Goal: Information Seeking & Learning: Compare options

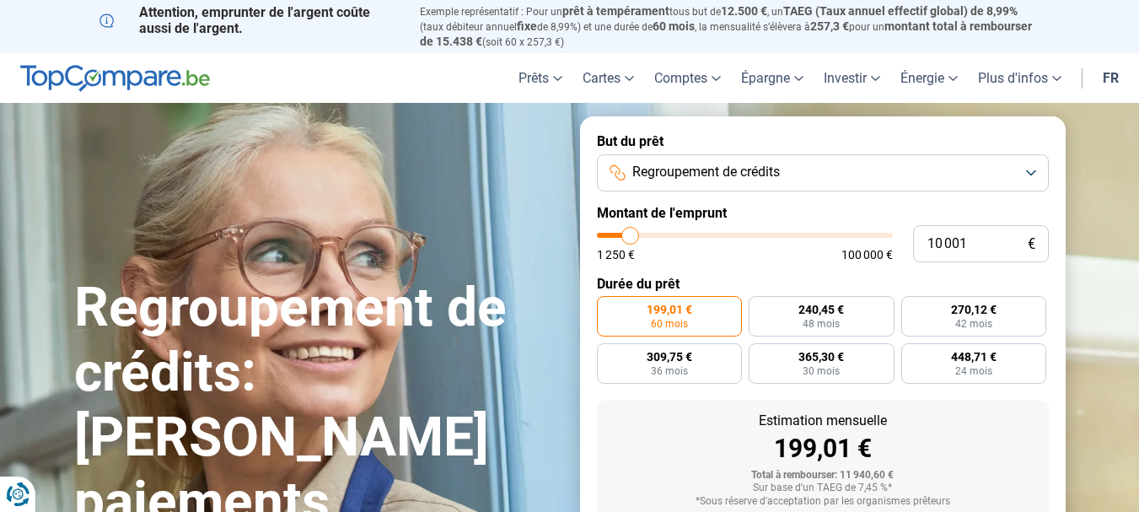
type input "11 000"
type input "11000"
type input "13 000"
type input "13000"
type input "15 750"
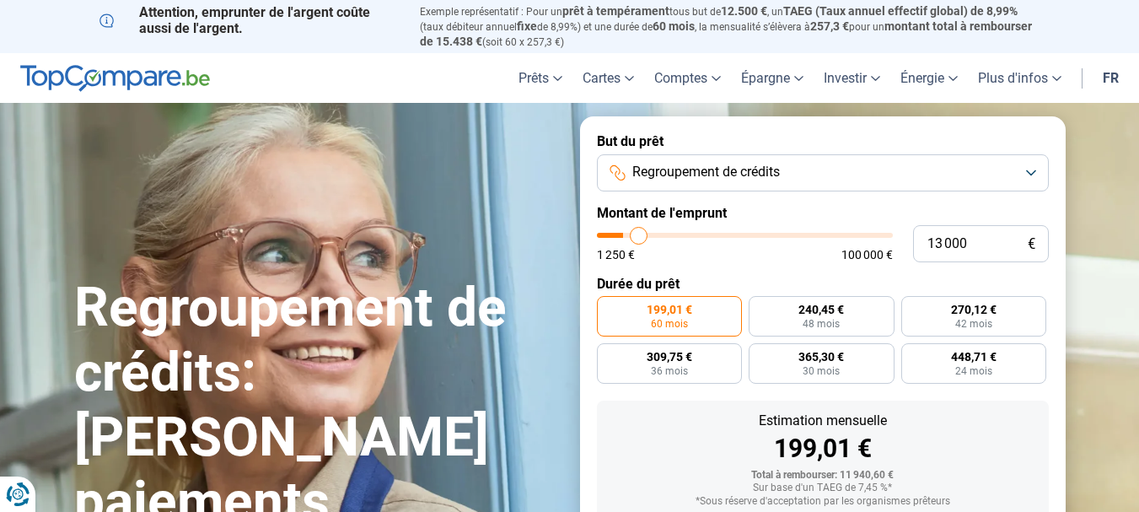
type input "15750"
type input "17 750"
type input "17750"
type input "19 250"
type input "19250"
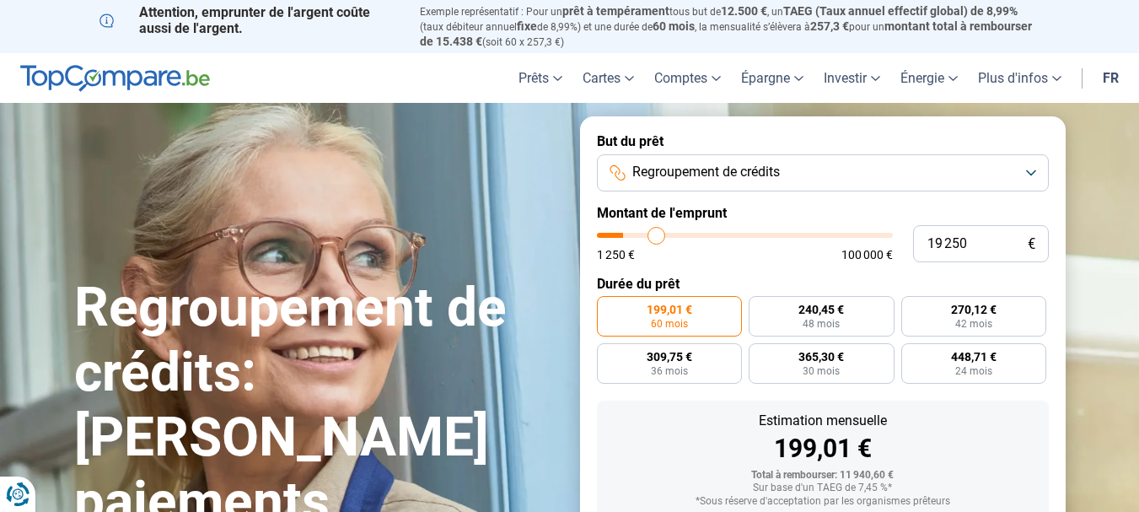
type input "20 750"
type input "20750"
type input "22 000"
type input "22000"
type input "22 250"
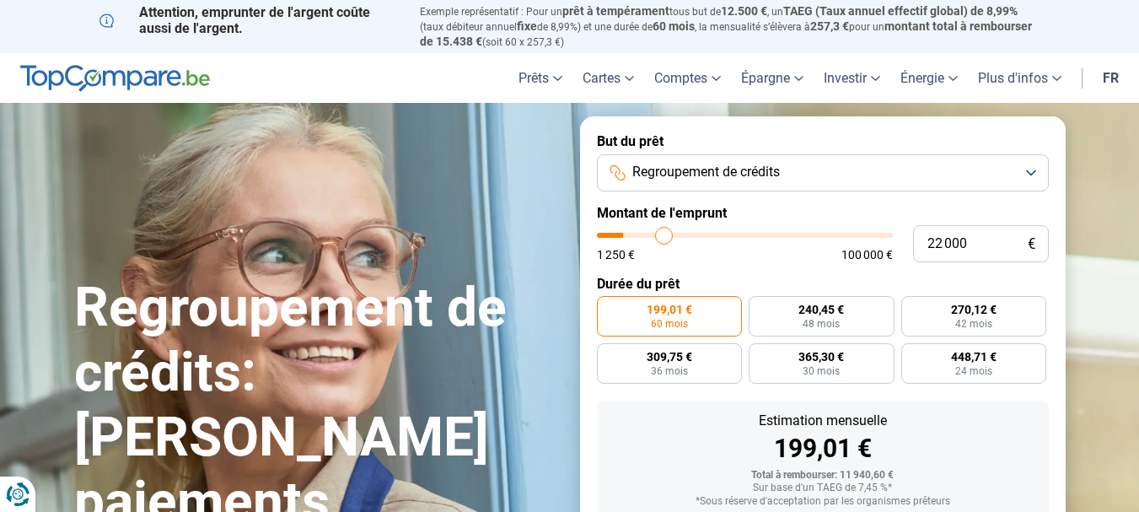
type input "22250"
type input "23 000"
type input "23000"
type input "23 250"
type input "23250"
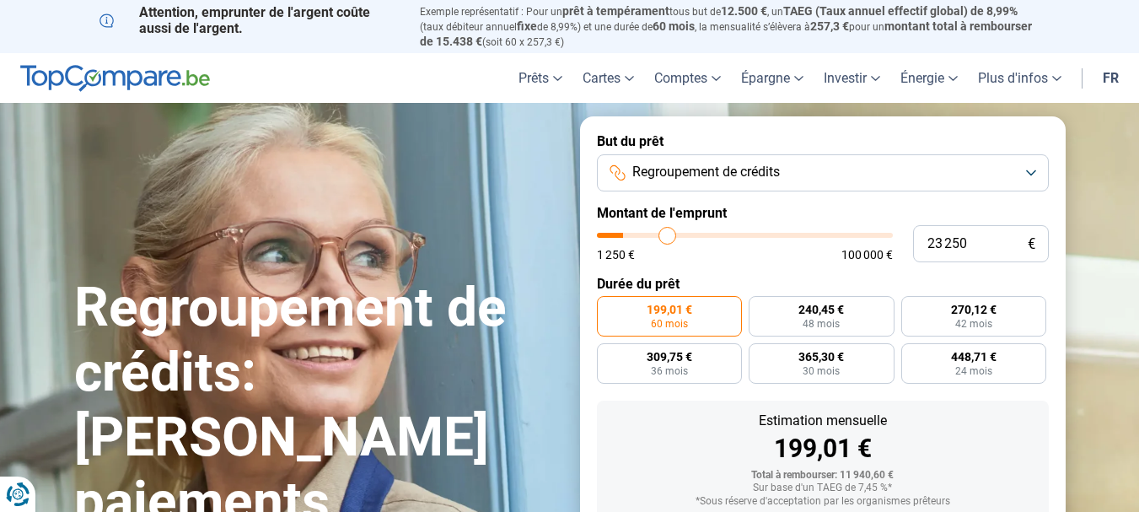
type input "23 750"
type input "23750"
type input "24 500"
type input "24500"
type input "25 000"
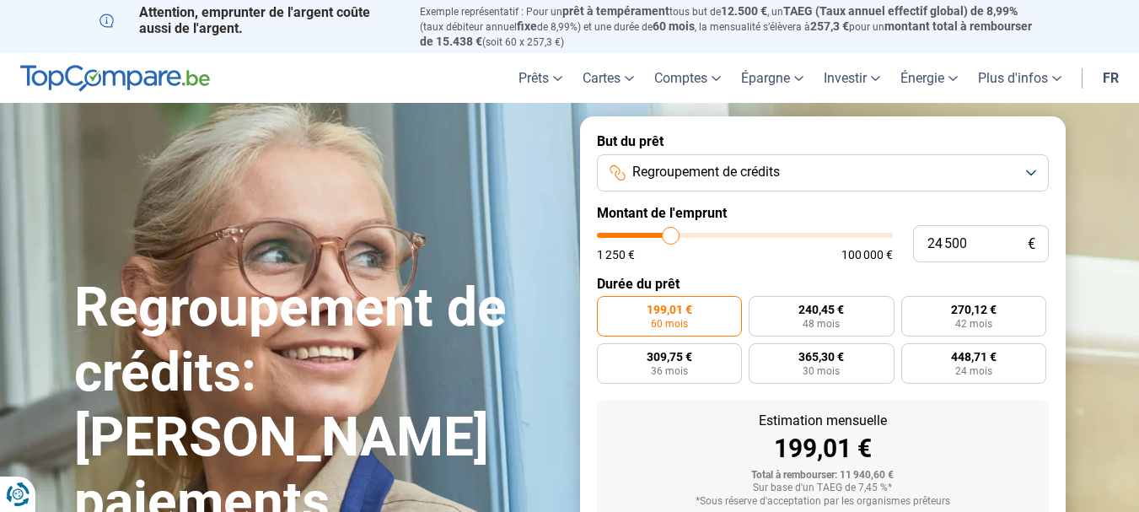
type input "25000"
type input "26 000"
type input "26000"
type input "27 250"
type input "27250"
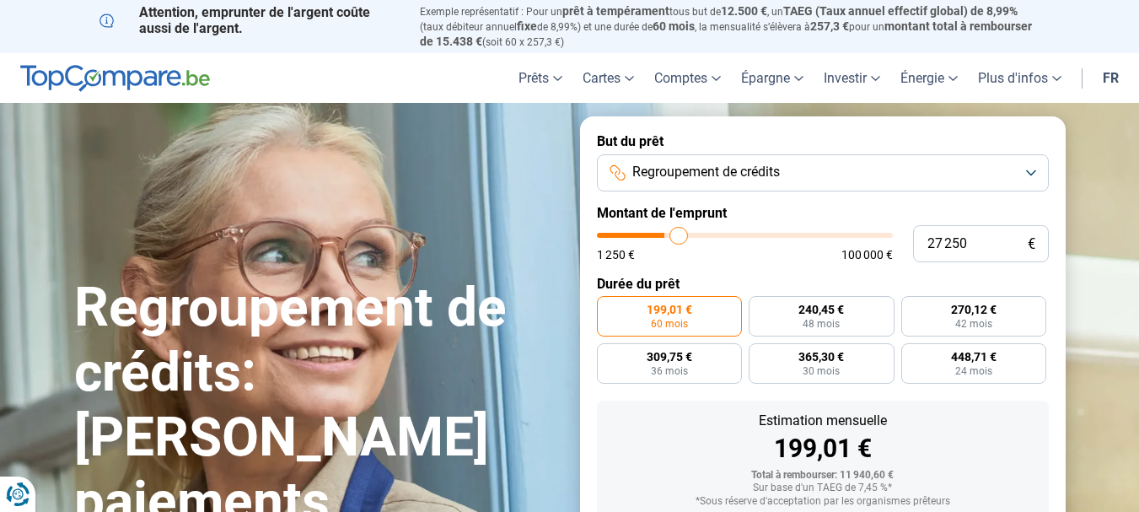
type input "27 750"
type input "27750"
type input "28 750"
type input "28750"
type input "29 250"
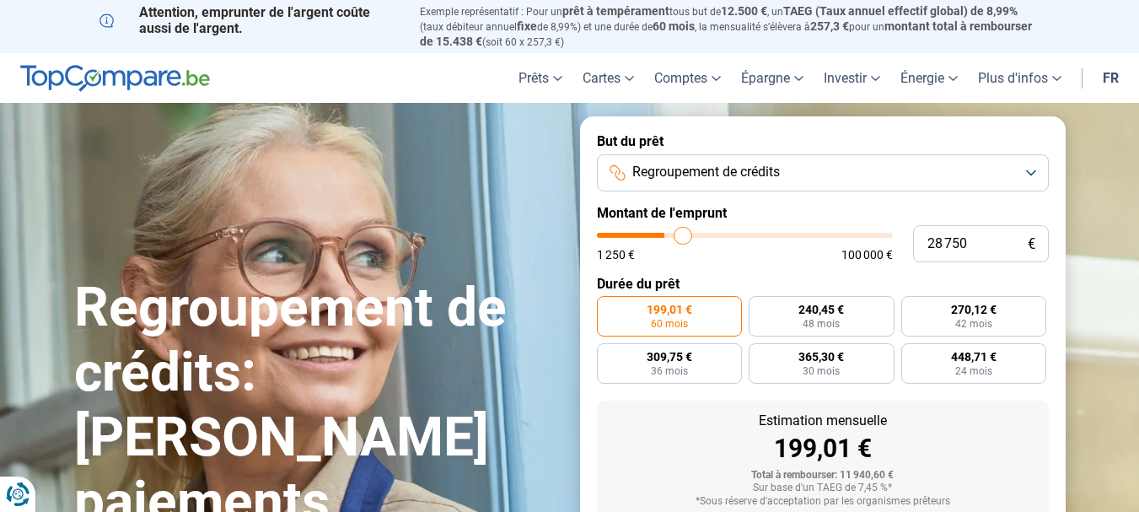
type input "29250"
type input "29 750"
type input "29750"
type input "32 000"
type input "32000"
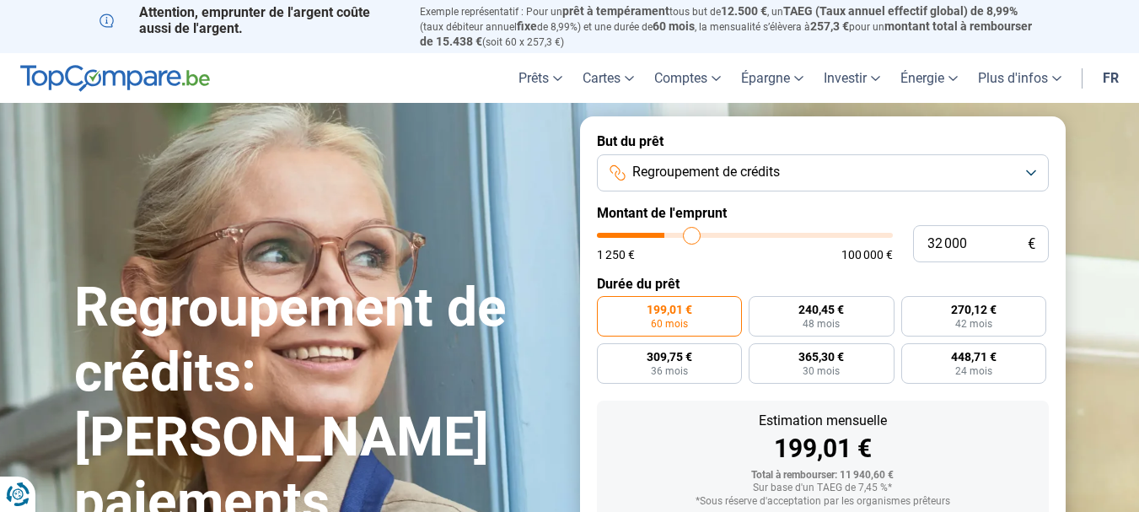
type input "34 750"
type input "34750"
type input "39 500"
type input "39500"
type input "43 500"
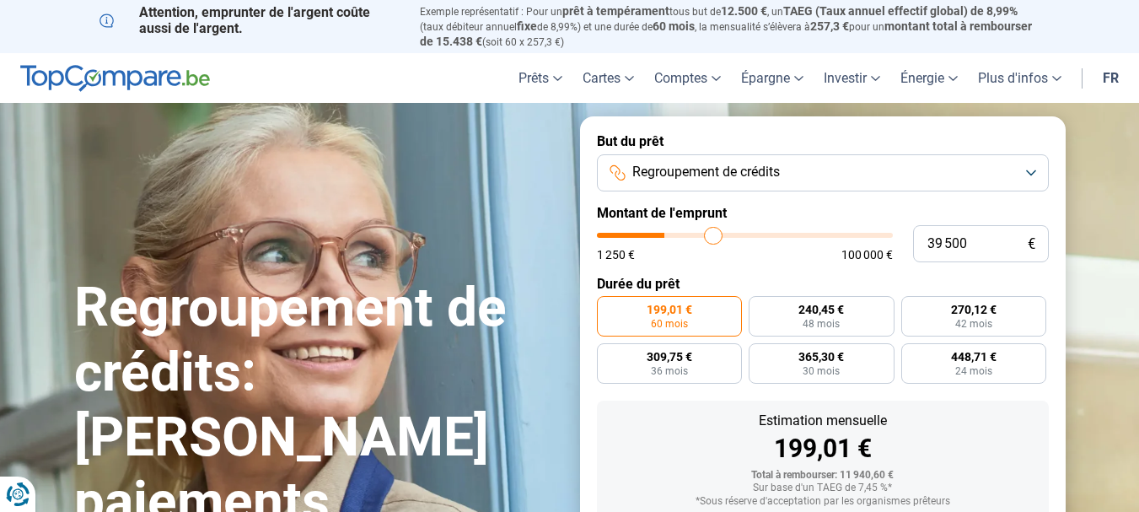
type input "43500"
type input "46 000"
type input "46000"
type input "46 500"
type input "46500"
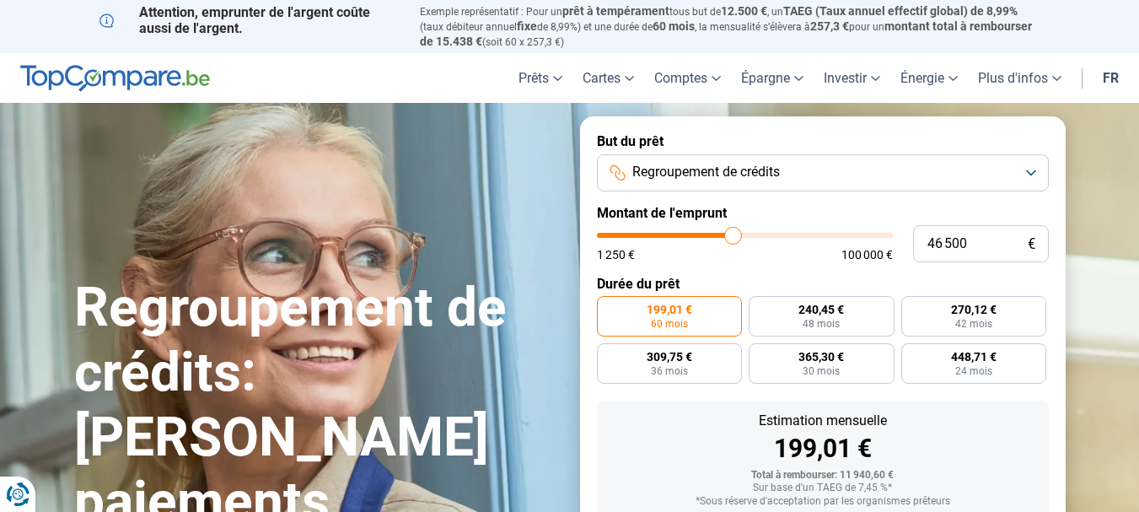
type input "46 750"
type input "46750"
type input "48 000"
type input "48000"
type input "48 500"
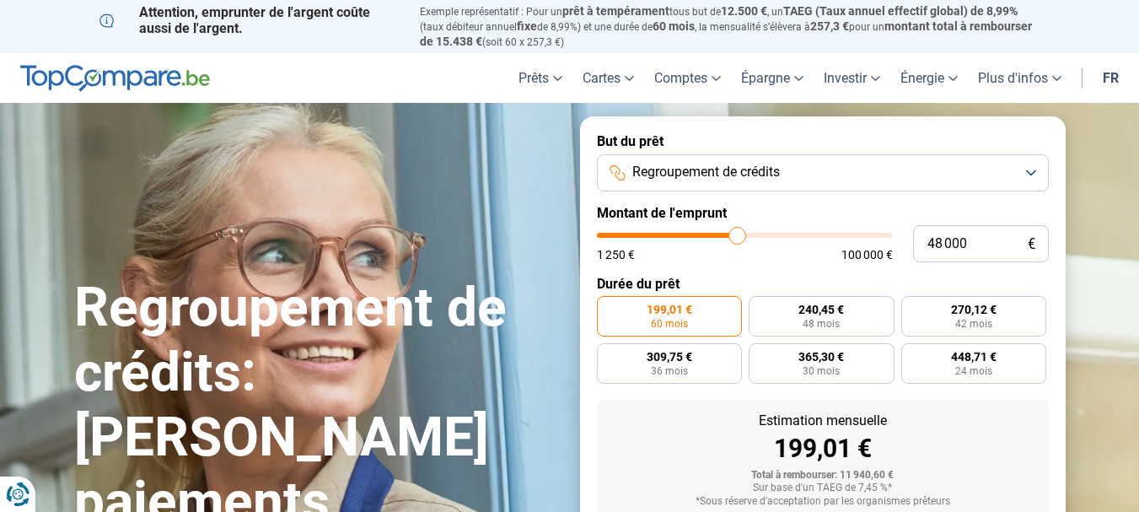
type input "48500"
type input "49 750"
type input "49750"
type input "50 000"
type input "50000"
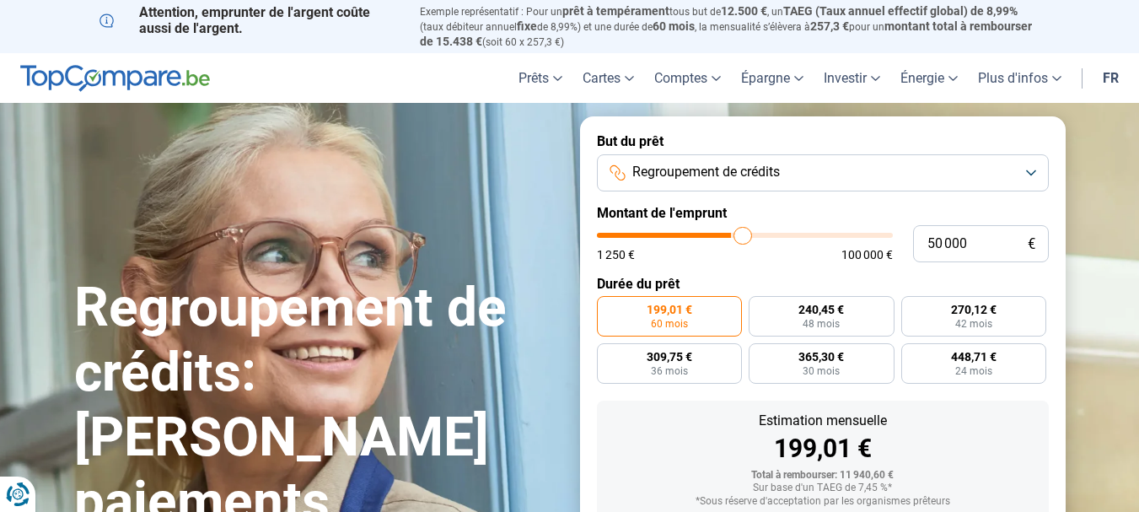
type input "50 250"
type input "50250"
type input "51 500"
type input "51500"
type input "53 000"
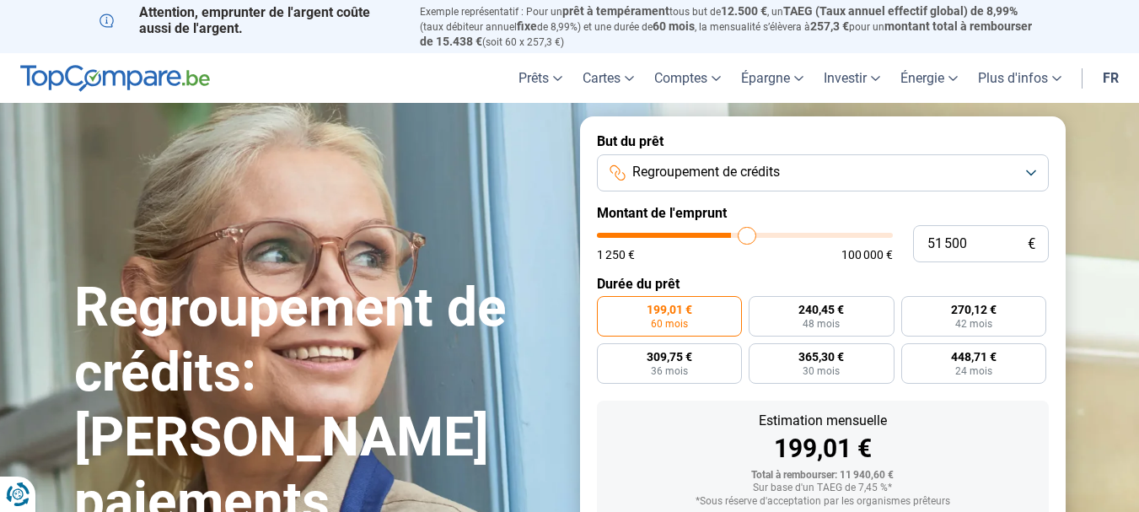
type input "53000"
type input "54 750"
type input "54750"
type input "57 250"
type input "57250"
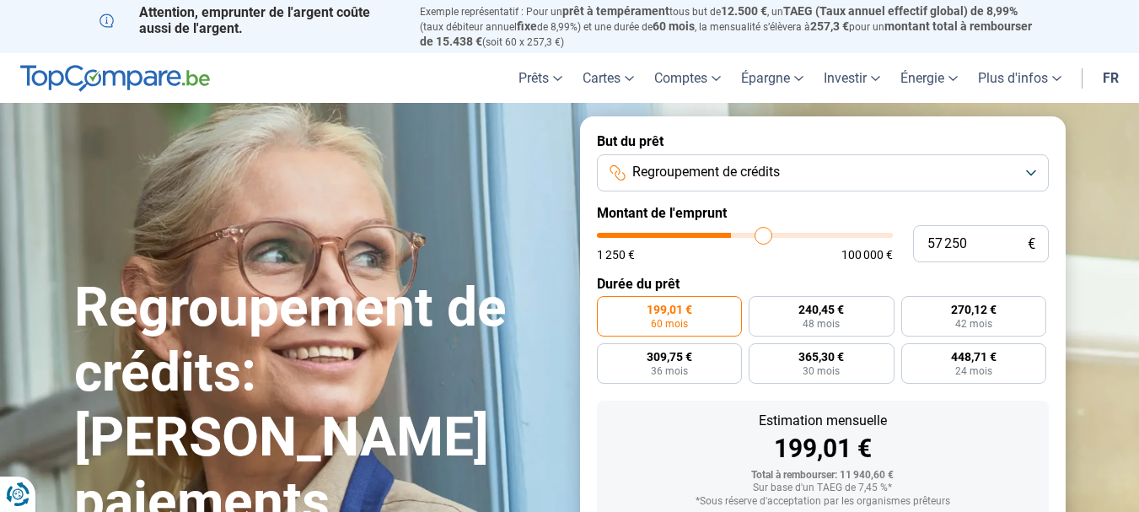
type input "58 750"
type input "58750"
type input "59 250"
type input "59250"
type input "60 000"
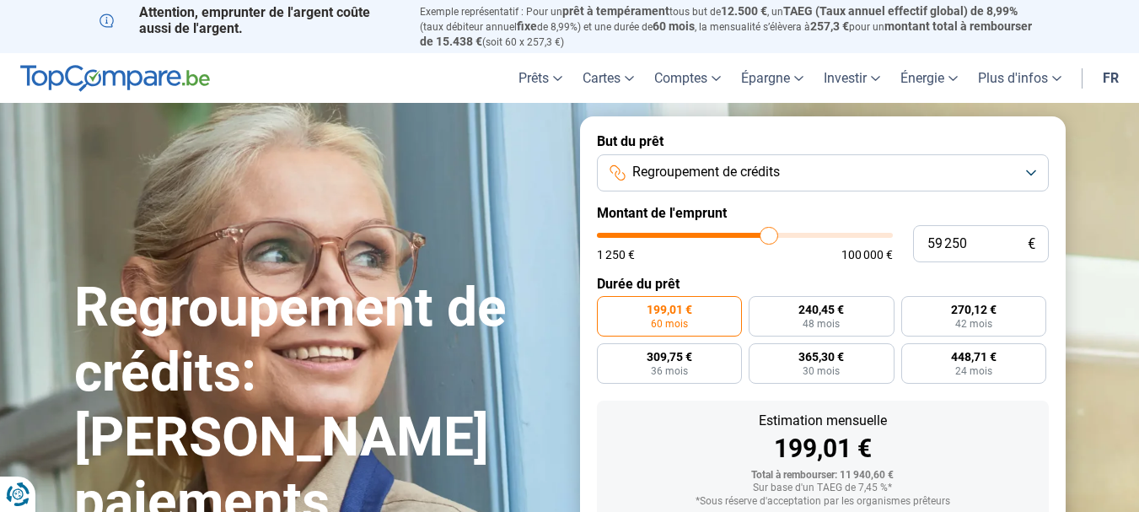
type input "60000"
type input "61 750"
type input "61750"
type input "63 750"
type input "63750"
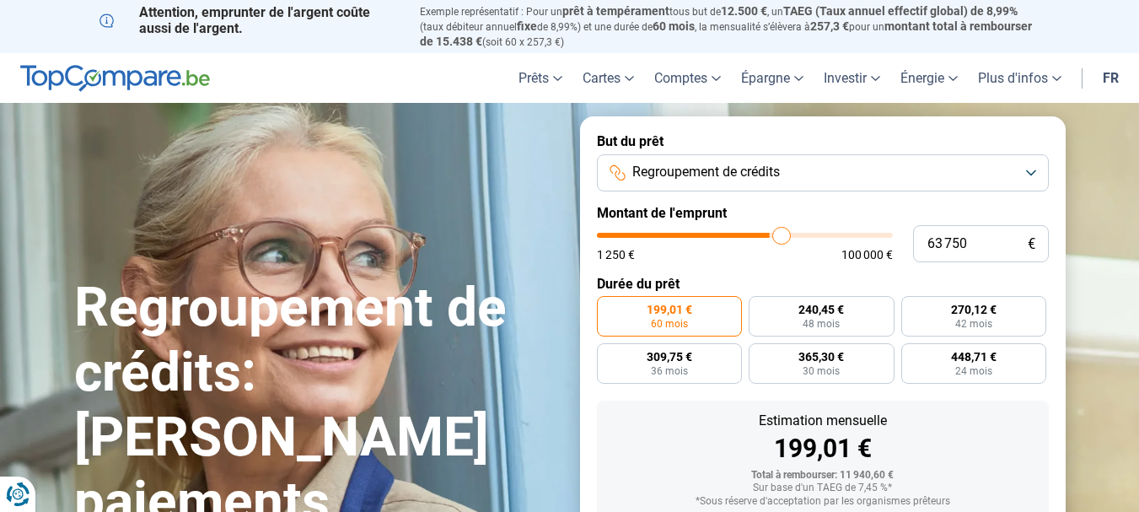
type input "68 000"
type input "68000"
type input "72 500"
type input "72500"
type input "73 750"
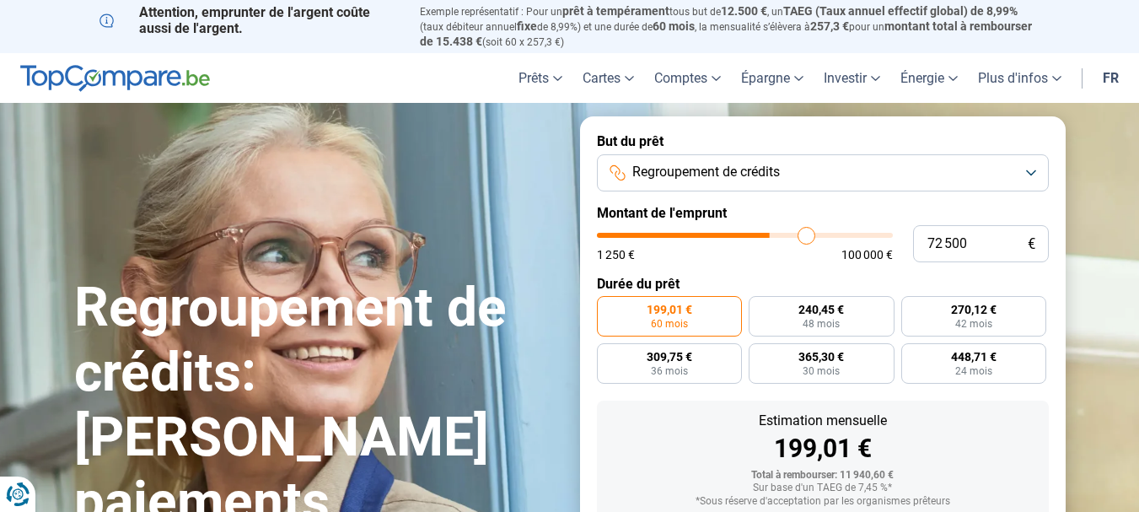
type input "73750"
type input "74 000"
type input "74000"
type input "75 000"
type input "75000"
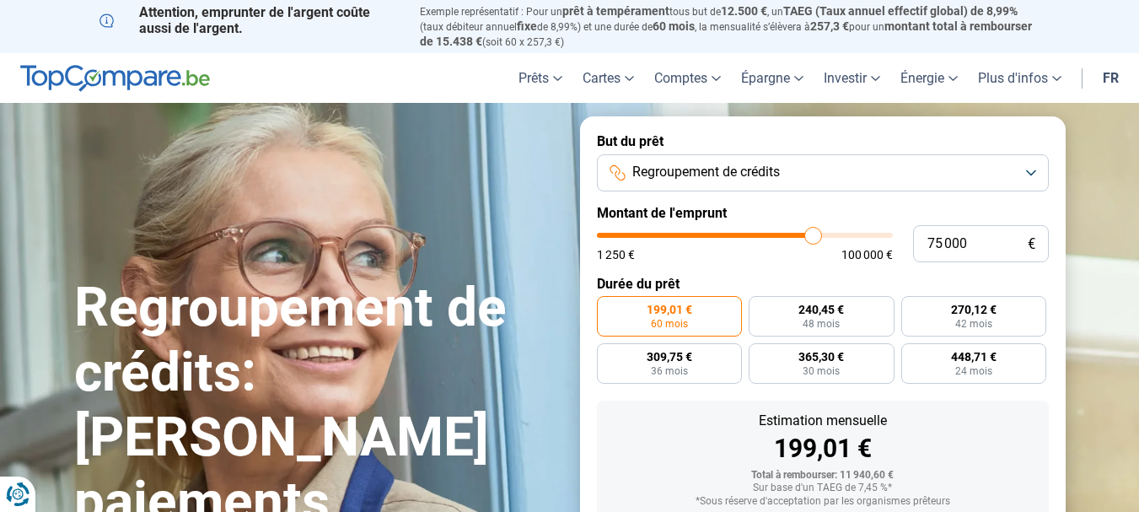
type input "75 250"
type input "75250"
type input "75 500"
type input "75500"
type input "75 750"
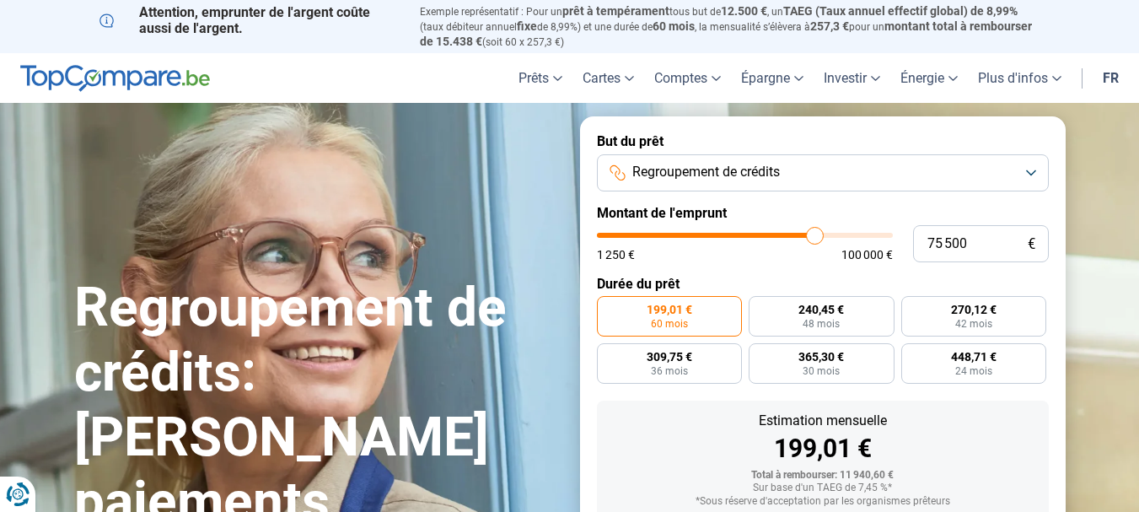
type input "75750"
type input "76 500"
type input "76500"
type input "77 250"
type input "77250"
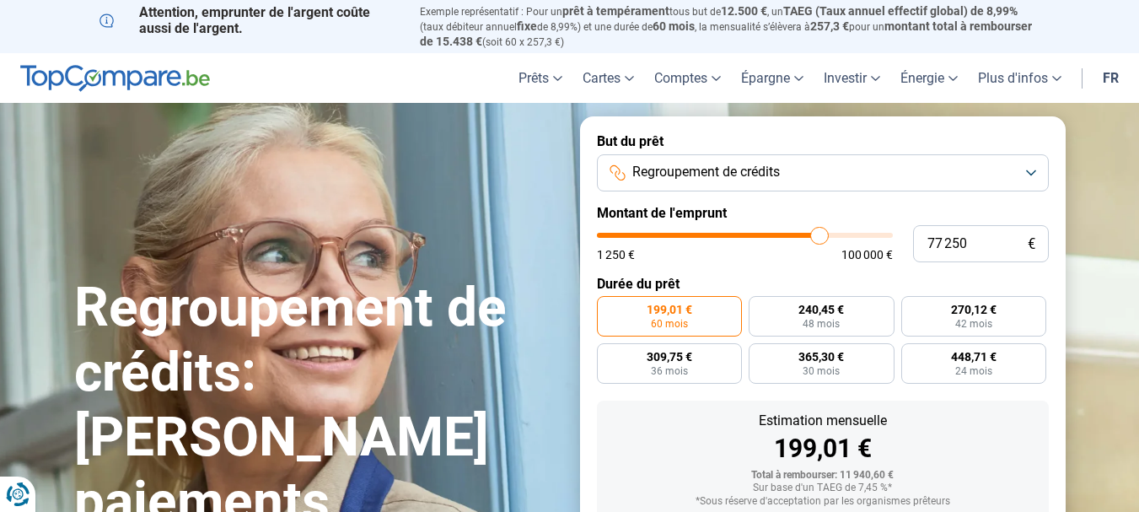
type input "77 750"
type input "77750"
type input "78 000"
type input "78000"
type input "78 500"
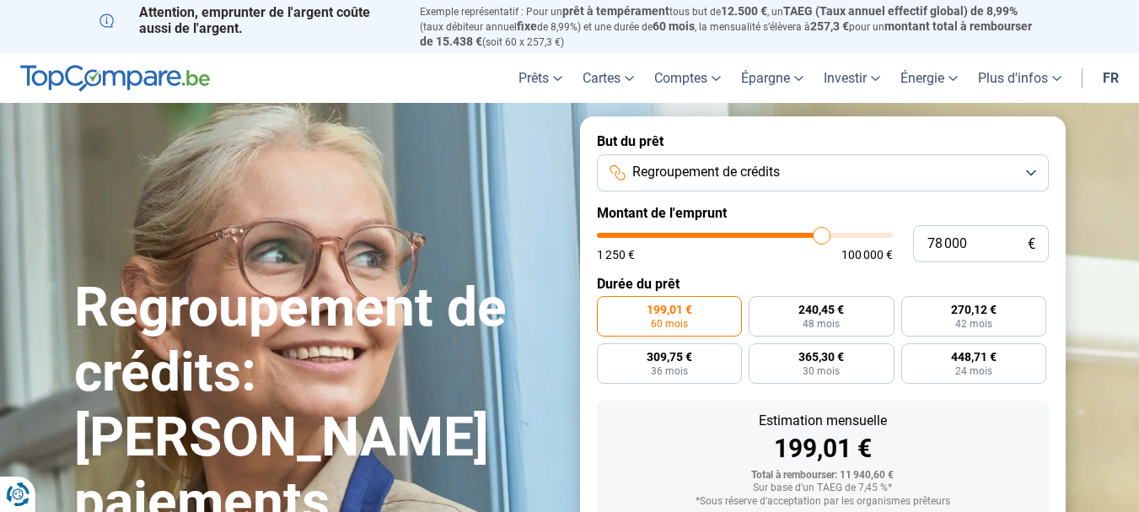
type input "78500"
type input "78 750"
type input "78750"
type input "79 500"
type input "79500"
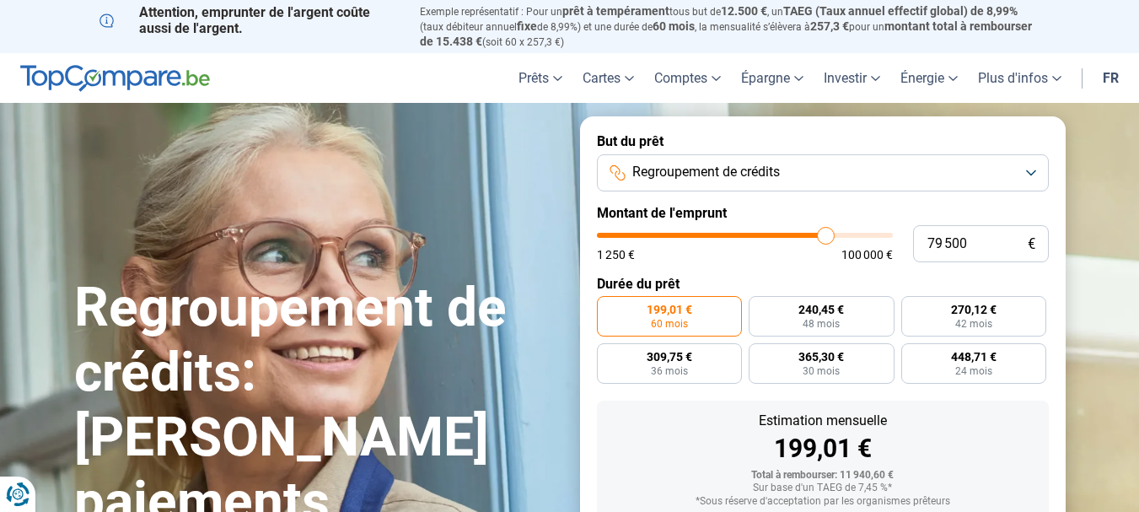
type input "80 000"
type input "80000"
type input "80 250"
type input "80250"
type input "80 750"
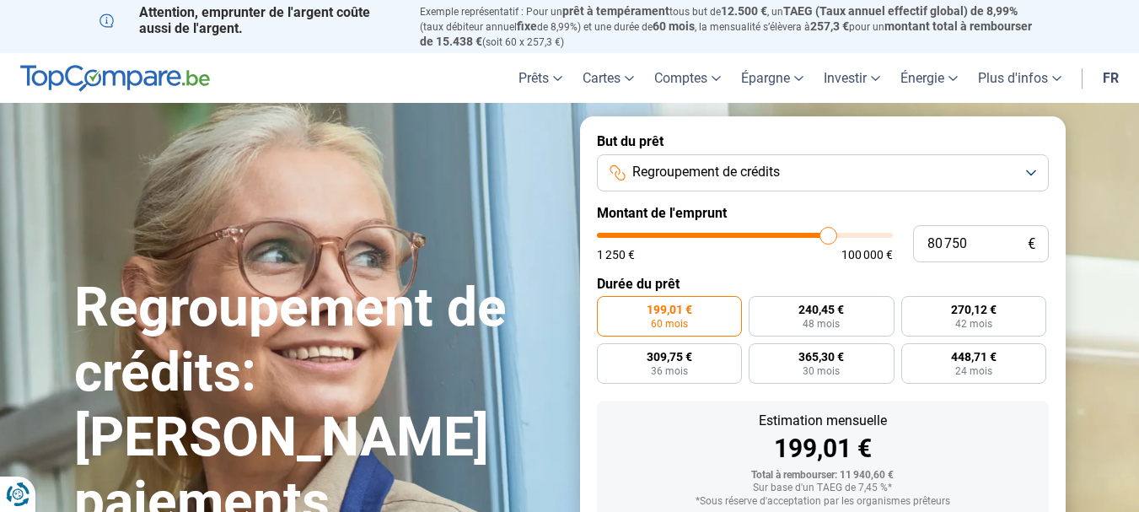
type input "80750"
type input "81 000"
type input "81000"
type input "81 250"
type input "81250"
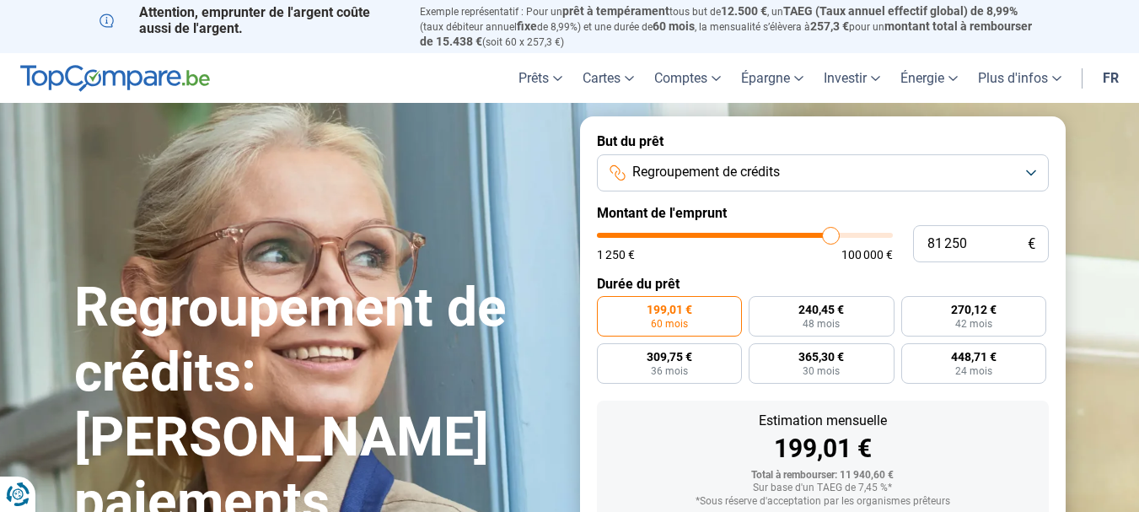
type input "81 500"
type input "81500"
type input "81 750"
type input "81750"
type input "82 250"
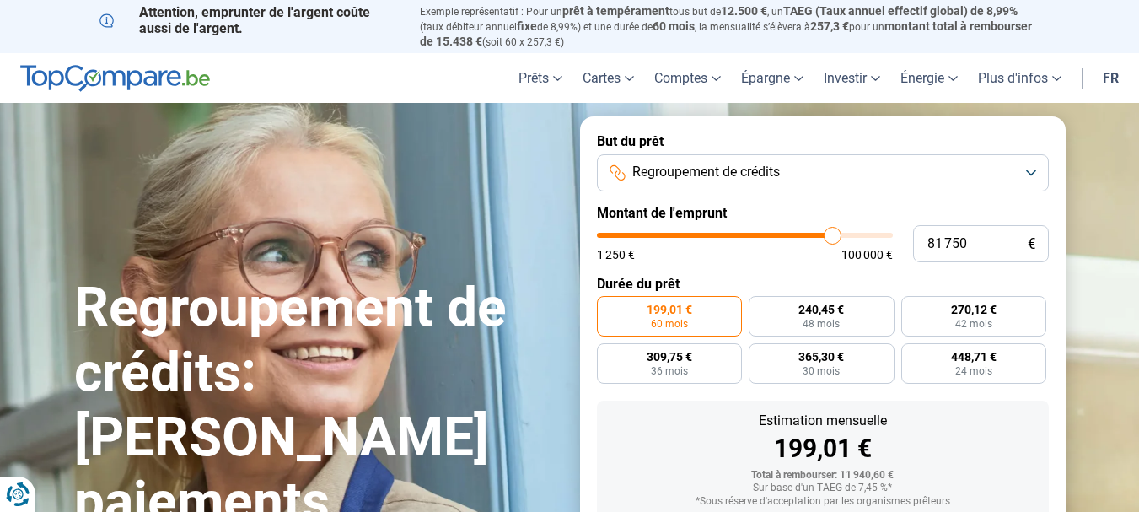
type input "82250"
type input "82 500"
type input "82500"
type input "82 750"
type input "82750"
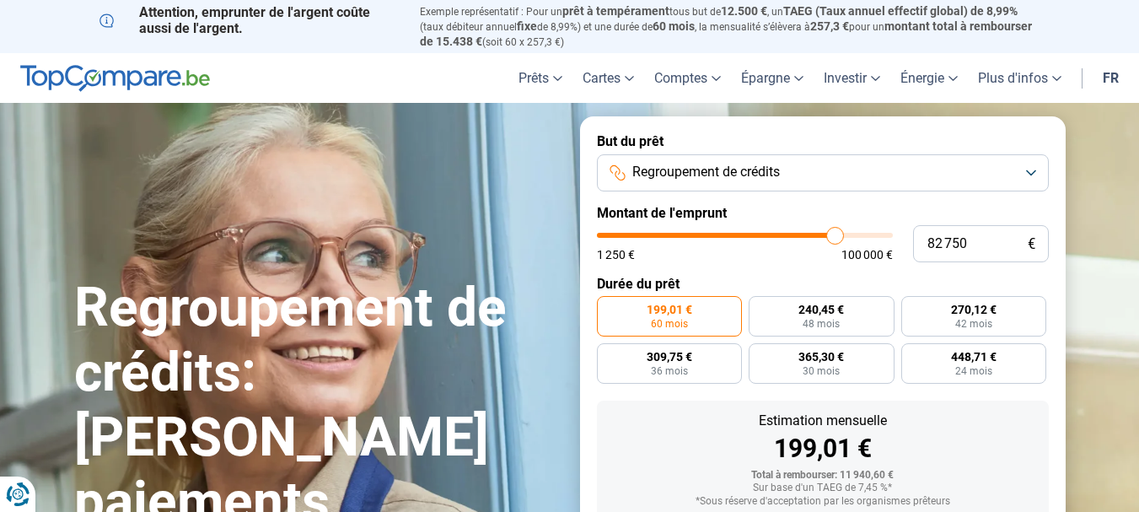
type input "83 250"
type input "83250"
type input "83 750"
type input "83750"
type input "84 000"
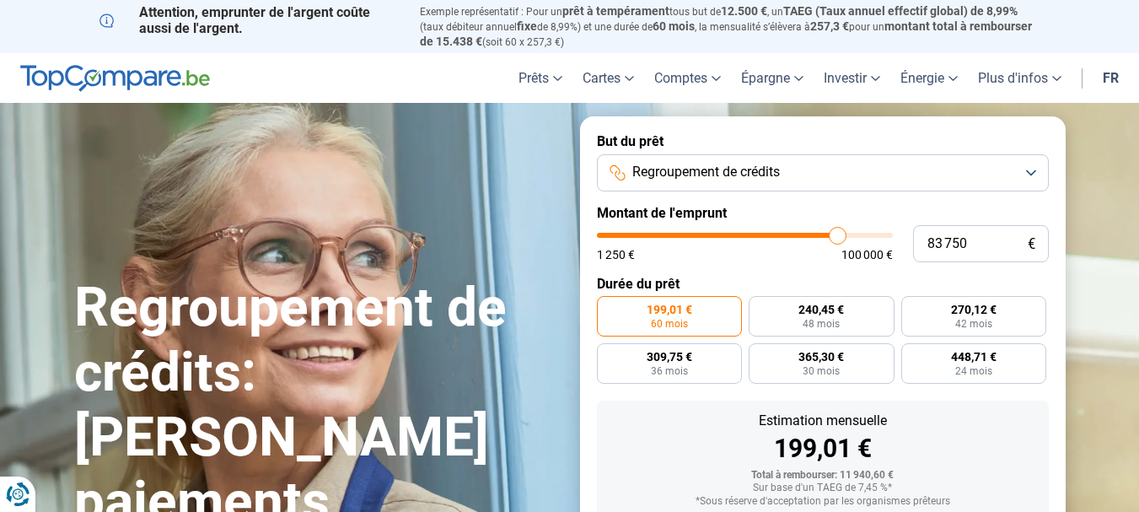
type input "84000"
type input "84 250"
type input "84250"
type input "86 000"
type input "86000"
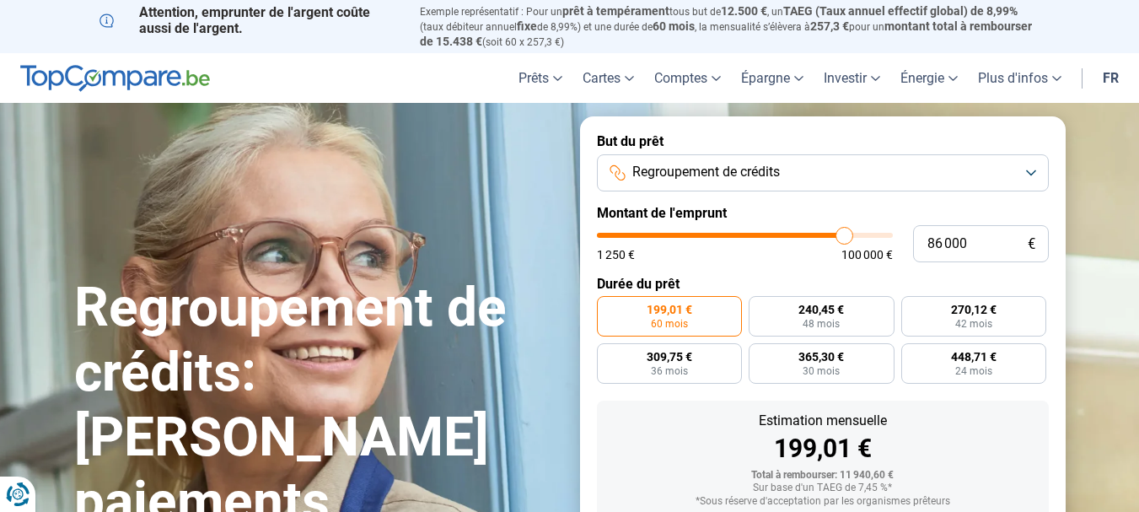
type input "87 500"
type input "87500"
type input "88 500"
type input "88500"
type input "88 750"
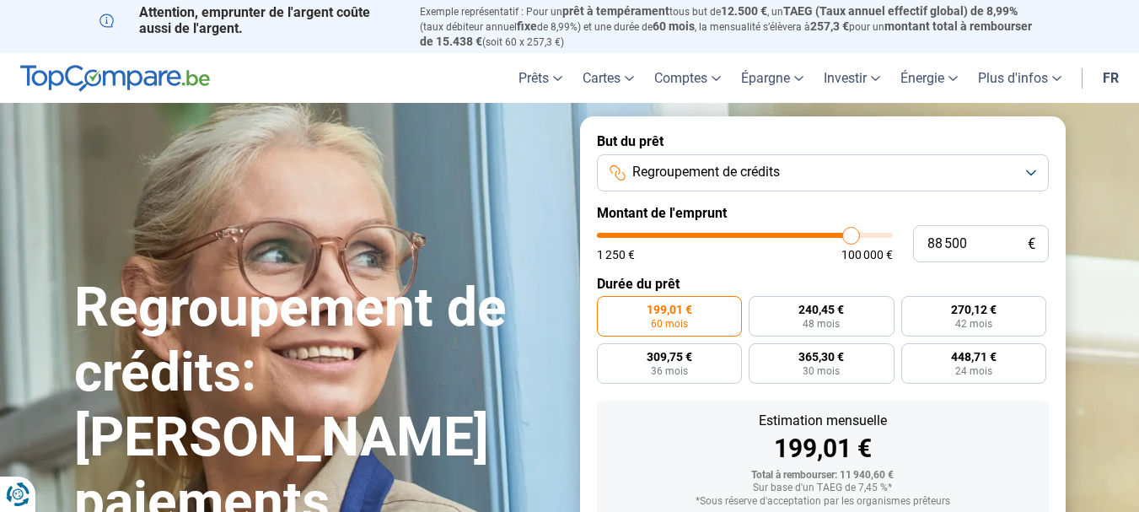
type input "88750"
type input "89 000"
type input "89000"
type input "89 500"
drag, startPoint x: 633, startPoint y: 232, endPoint x: 859, endPoint y: 245, distance: 226.4
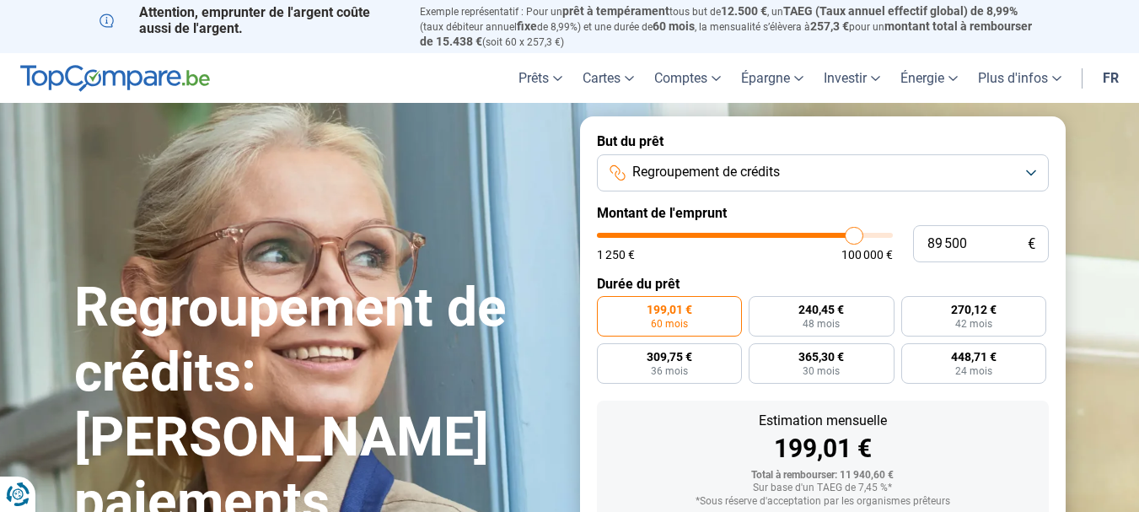
type input "89500"
click at [854, 238] on input "range" at bounding box center [745, 235] width 296 height 5
radio input "false"
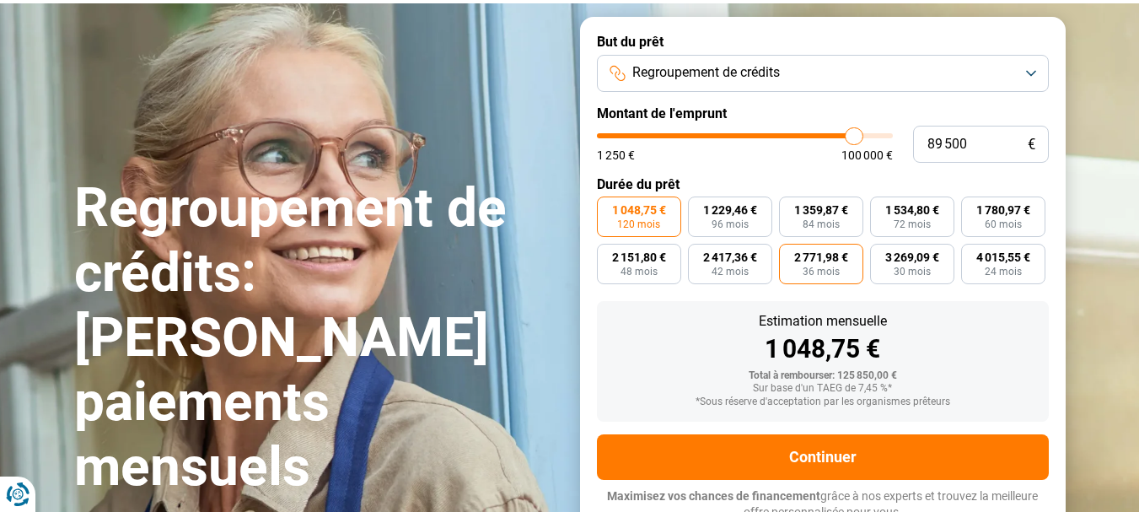
scroll to position [107, 0]
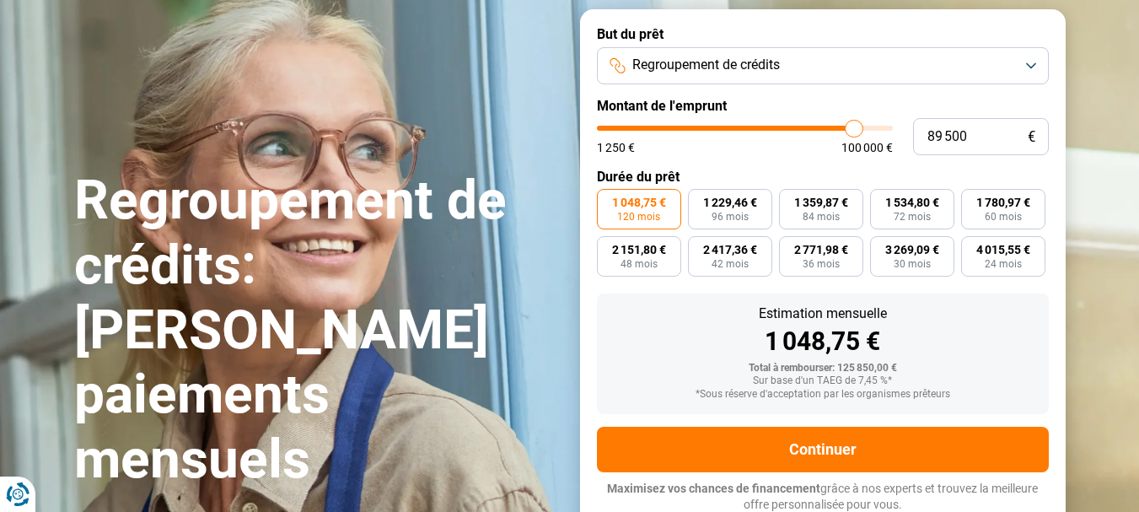
type input "90 250"
type input "90250"
type input "90 500"
type input "90500"
type input "91 000"
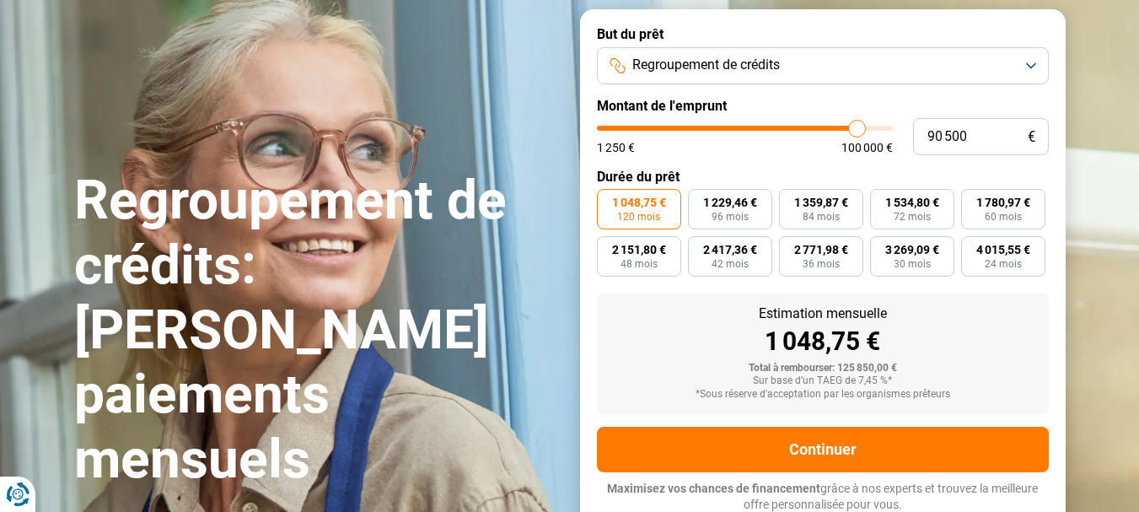
type input "91000"
type input "91 250"
type input "91250"
type input "91 500"
type input "91500"
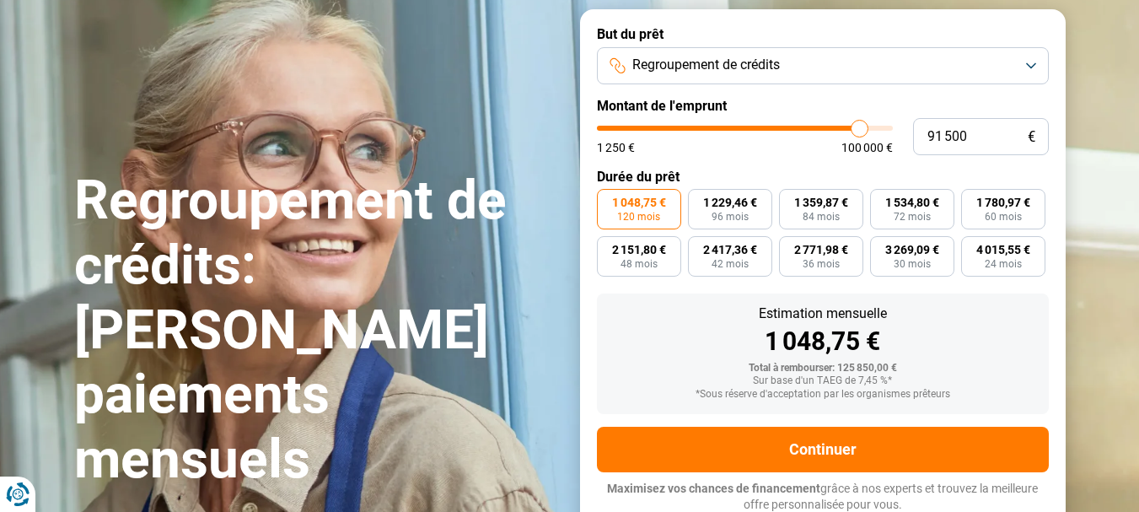
click at [859, 129] on input "range" at bounding box center [745, 128] width 296 height 5
type input "91 750"
type input "91750"
type input "92 500"
type input "92500"
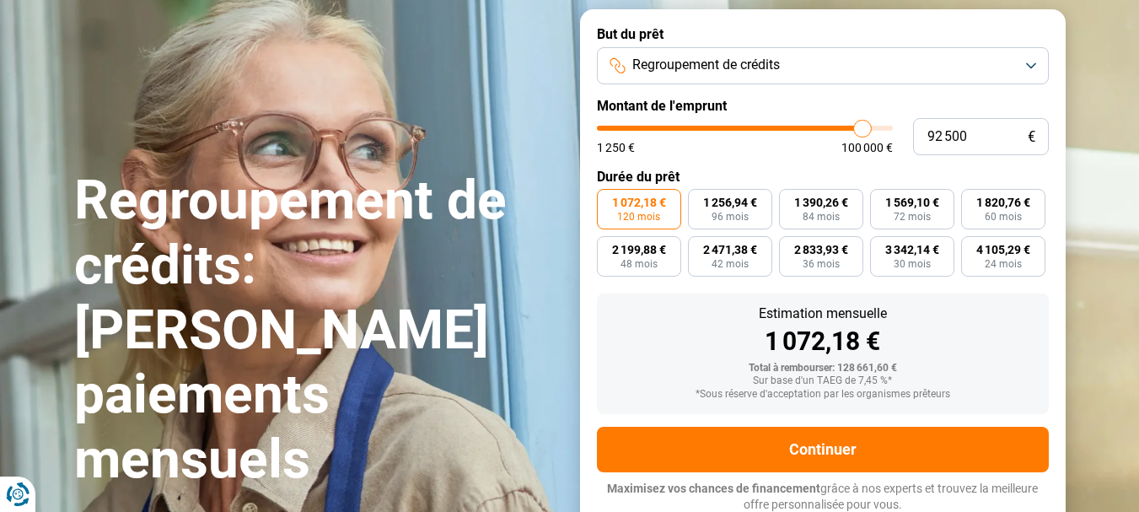
type input "93 000"
type input "93000"
type input "92 750"
type input "92750"
type input "92 500"
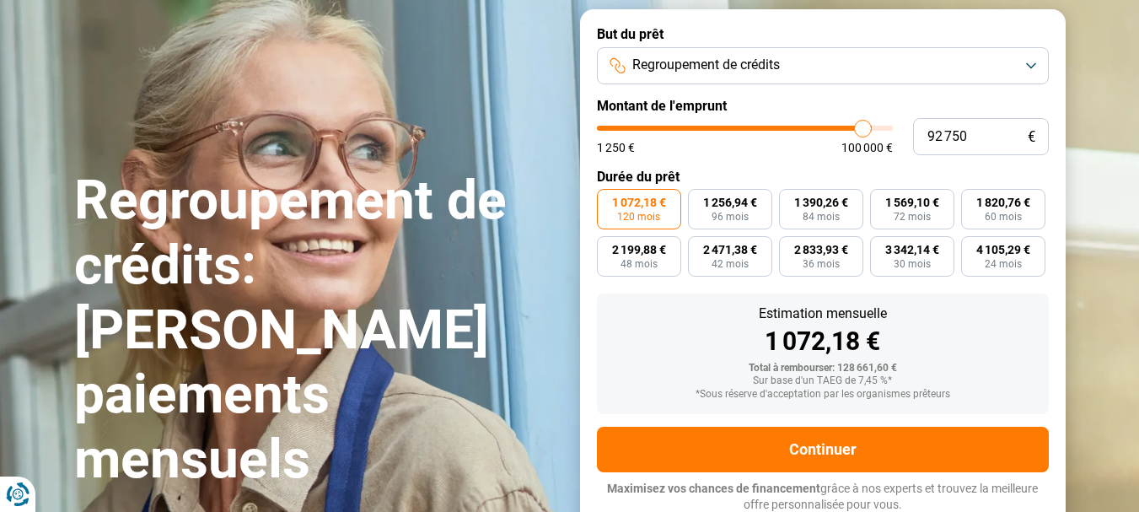
type input "92500"
type input "92 000"
type input "92000"
type input "91 500"
type input "91500"
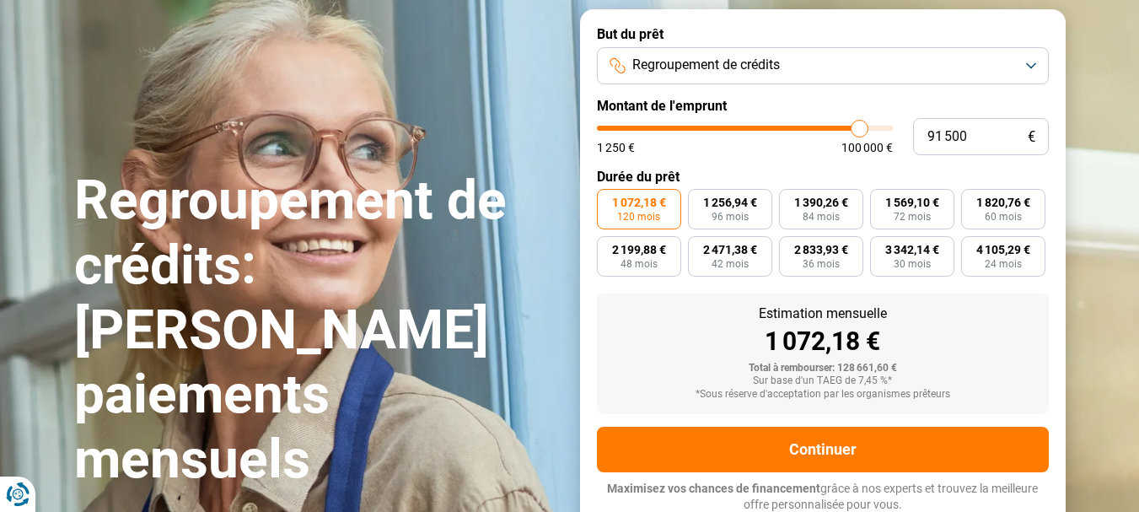
type input "91 250"
type input "91250"
type input "91 000"
type input "91000"
type input "90 500"
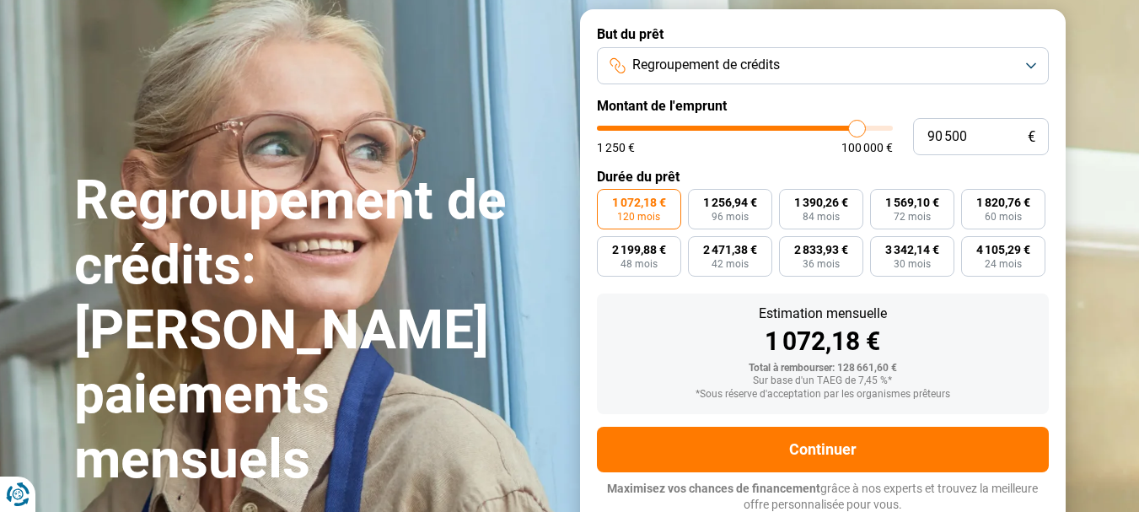
type input "90500"
click at [857, 126] on input "range" at bounding box center [745, 128] width 296 height 5
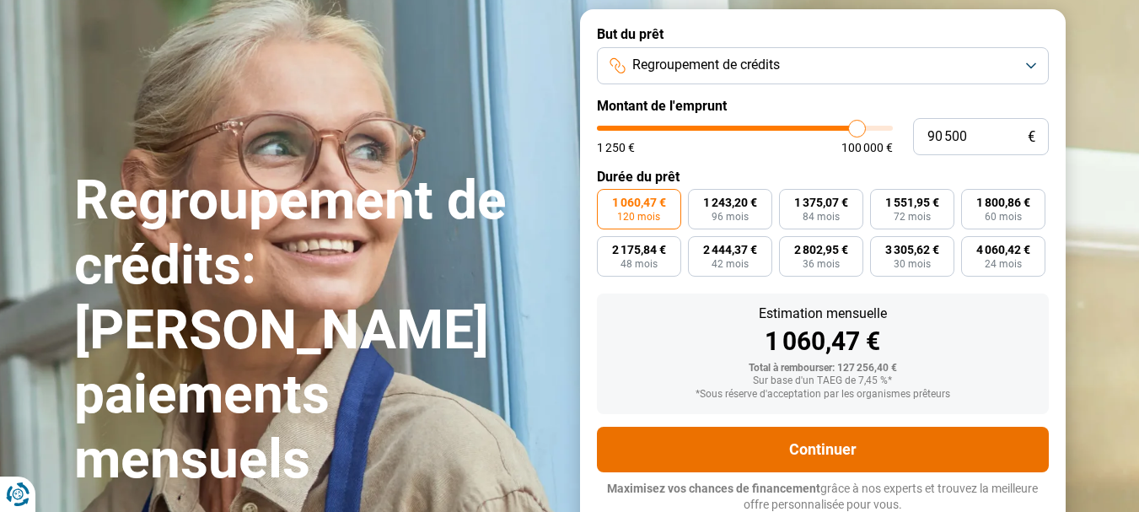
click at [890, 436] on button "Continuer" at bounding box center [823, 450] width 452 height 46
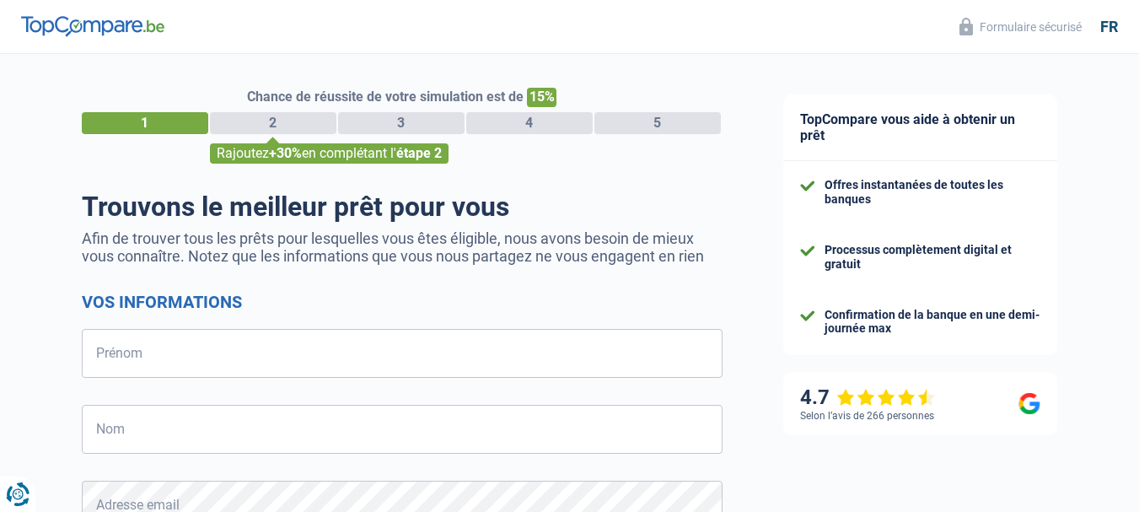
select select "32"
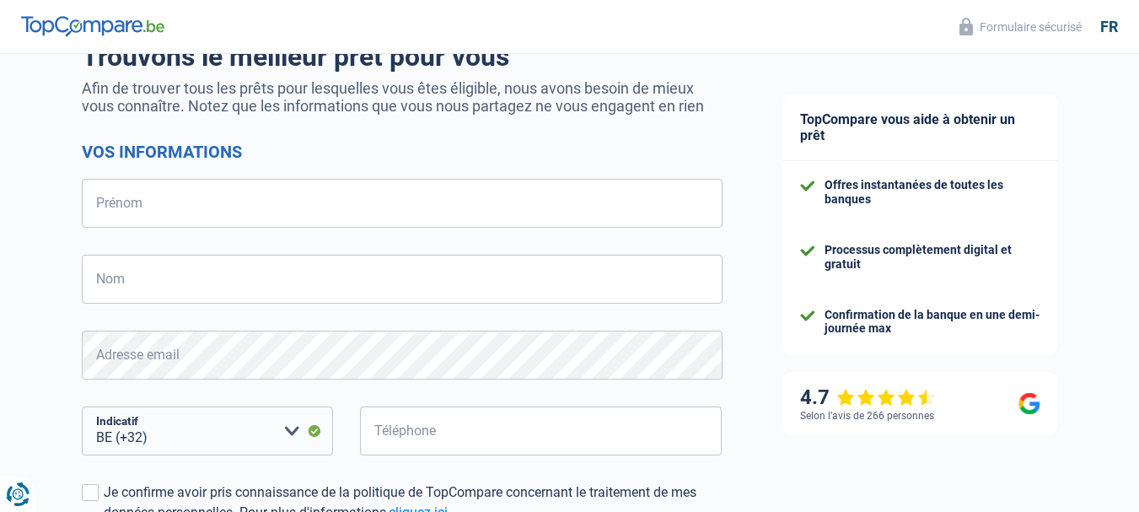
scroll to position [404, 0]
